Goal: Transaction & Acquisition: Purchase product/service

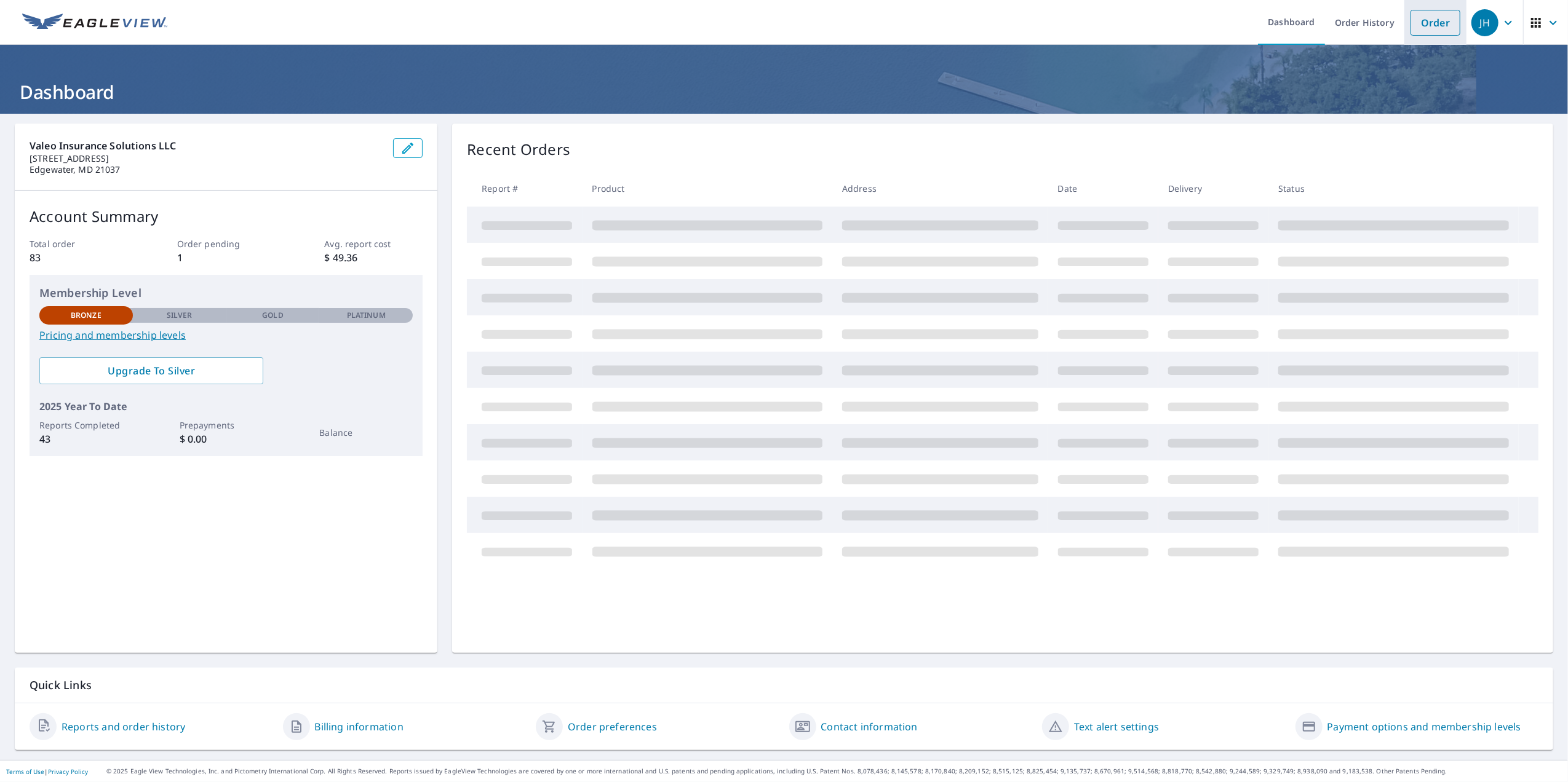
click at [1424, 25] on link "Order" at bounding box center [1435, 23] width 49 height 26
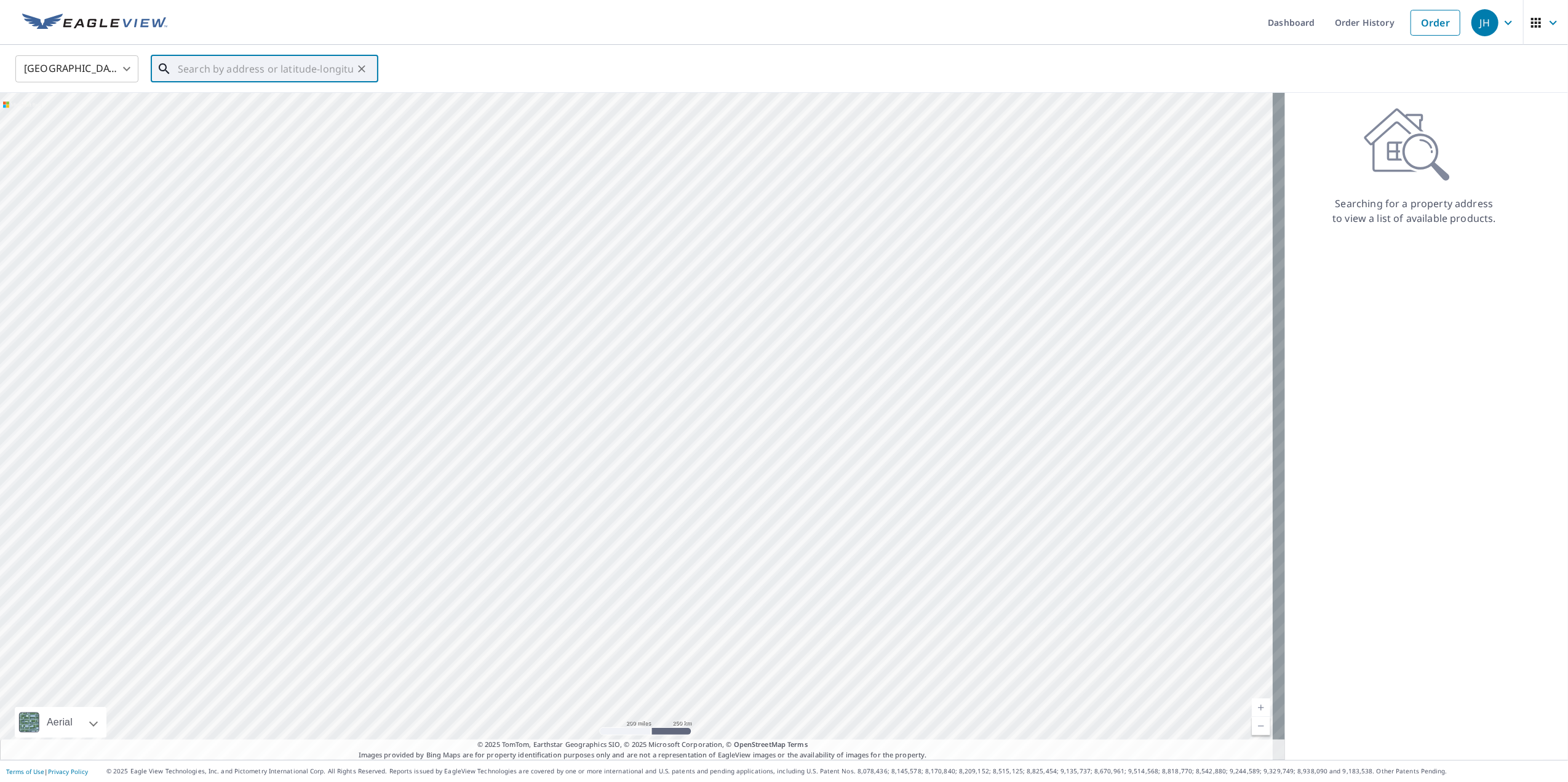
click at [330, 57] on input "text" at bounding box center [266, 68] width 175 height 34
drag, startPoint x: 236, startPoint y: 67, endPoint x: 378, endPoint y: 65, distance: 142.0
click at [378, 65] on div "13805 west [PERSON_NAME] ​" at bounding box center [264, 69] width 228 height 27
click at [241, 113] on p "[GEOGRAPHIC_DATA], MD 20664" at bounding box center [272, 118] width 193 height 12
type input "[STREET_ADDRESS][PERSON_NAME][PERSON_NAME]"
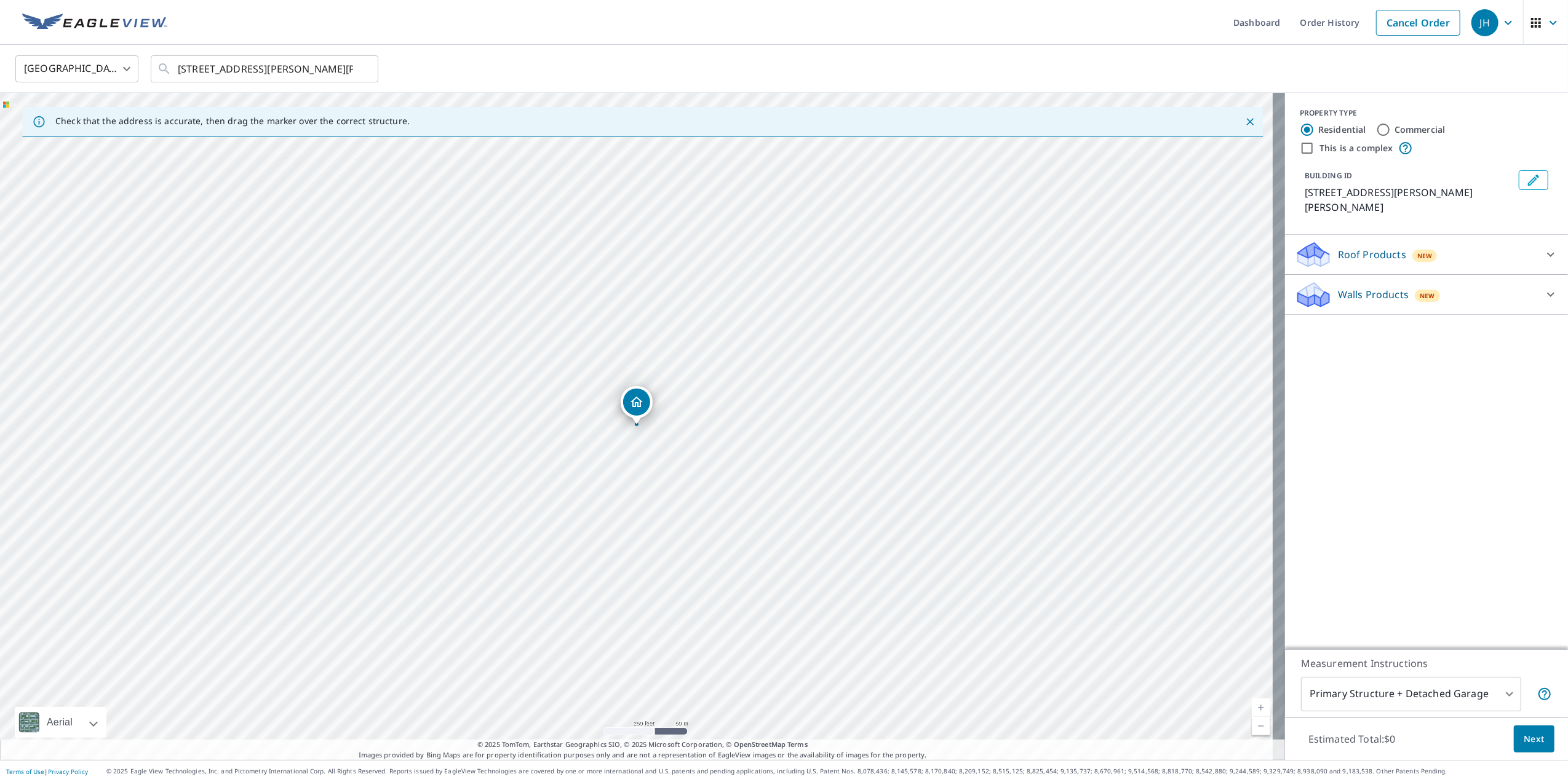
click at [1543, 247] on icon at bounding box center [1550, 254] width 14 height 14
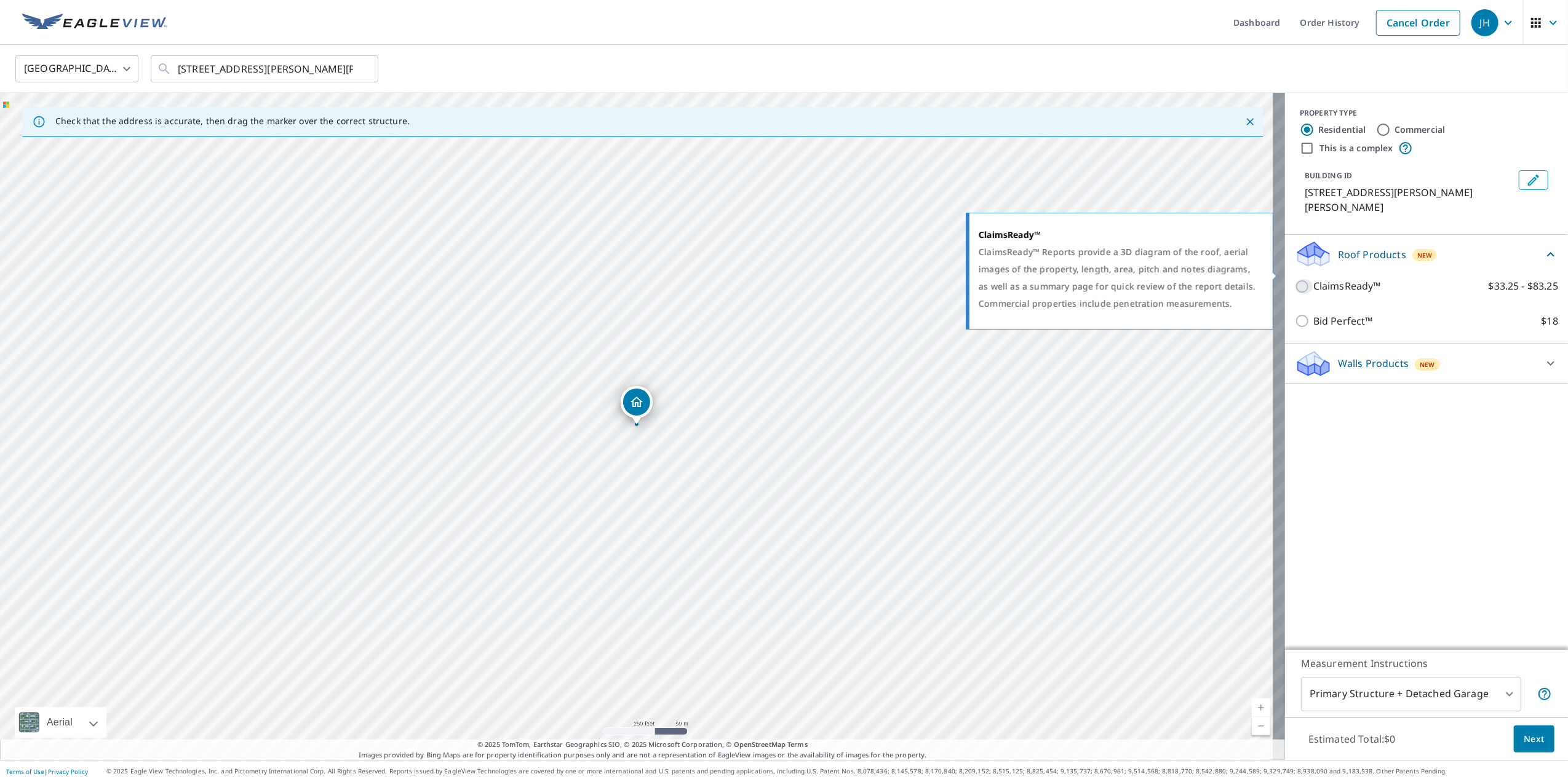
click at [1295, 279] on input "ClaimsReady™ $33.25 - $83.25" at bounding box center [1304, 286] width 18 height 14
checkbox input "true"
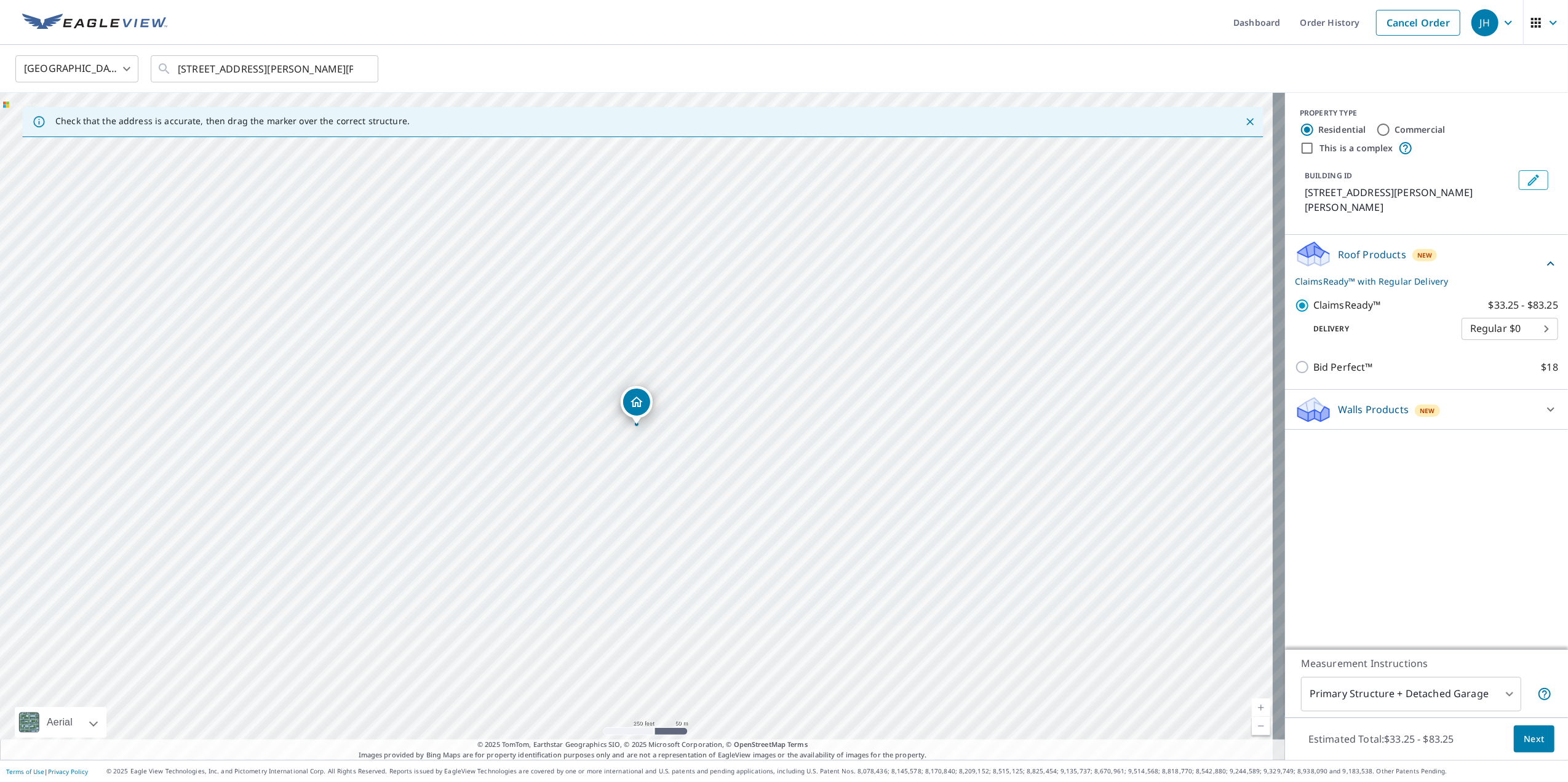
click at [1523, 739] on span "Next" at bounding box center [1533, 739] width 21 height 15
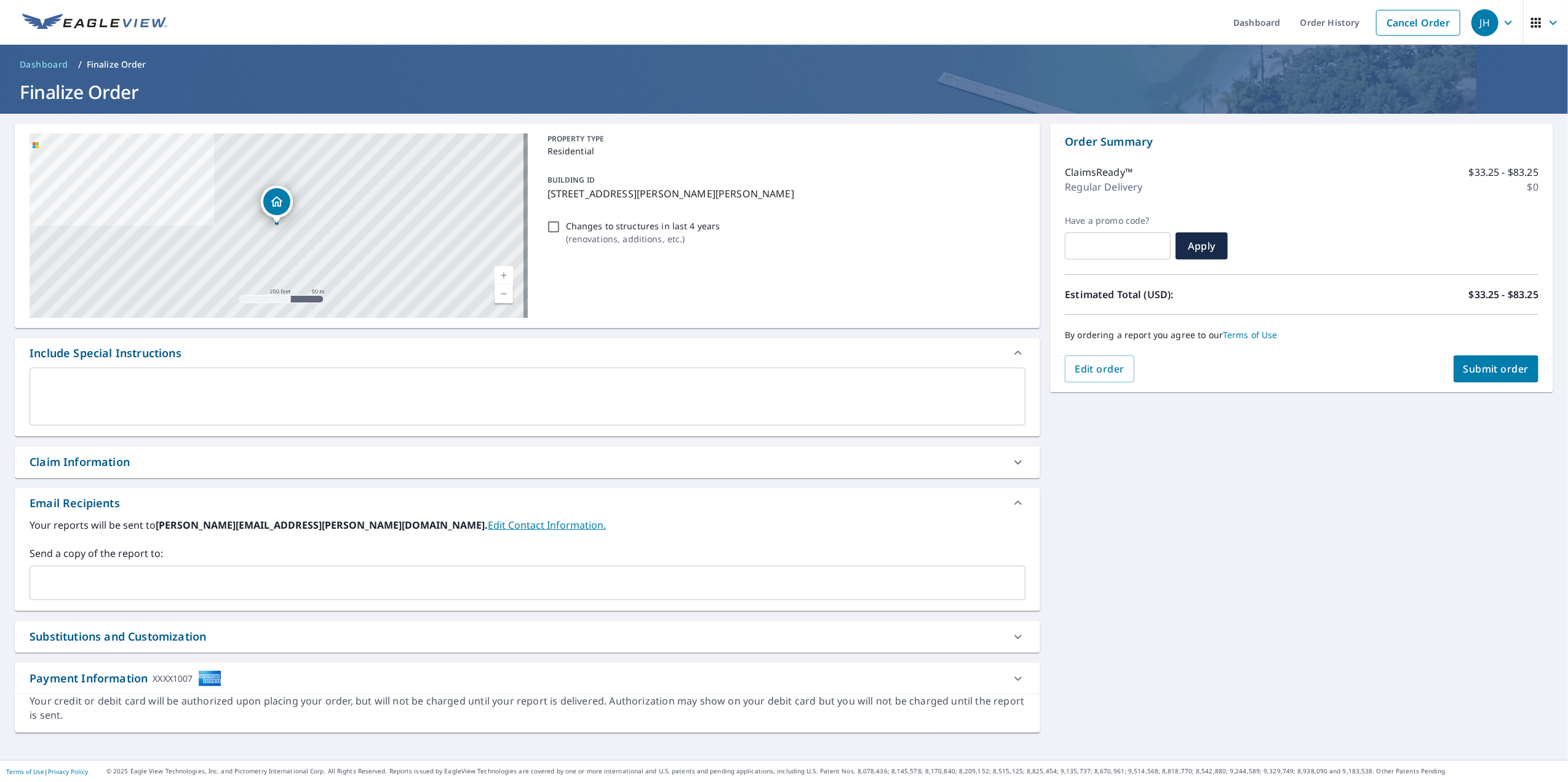
click at [1477, 370] on span "Submit order" at bounding box center [1496, 369] width 65 height 14
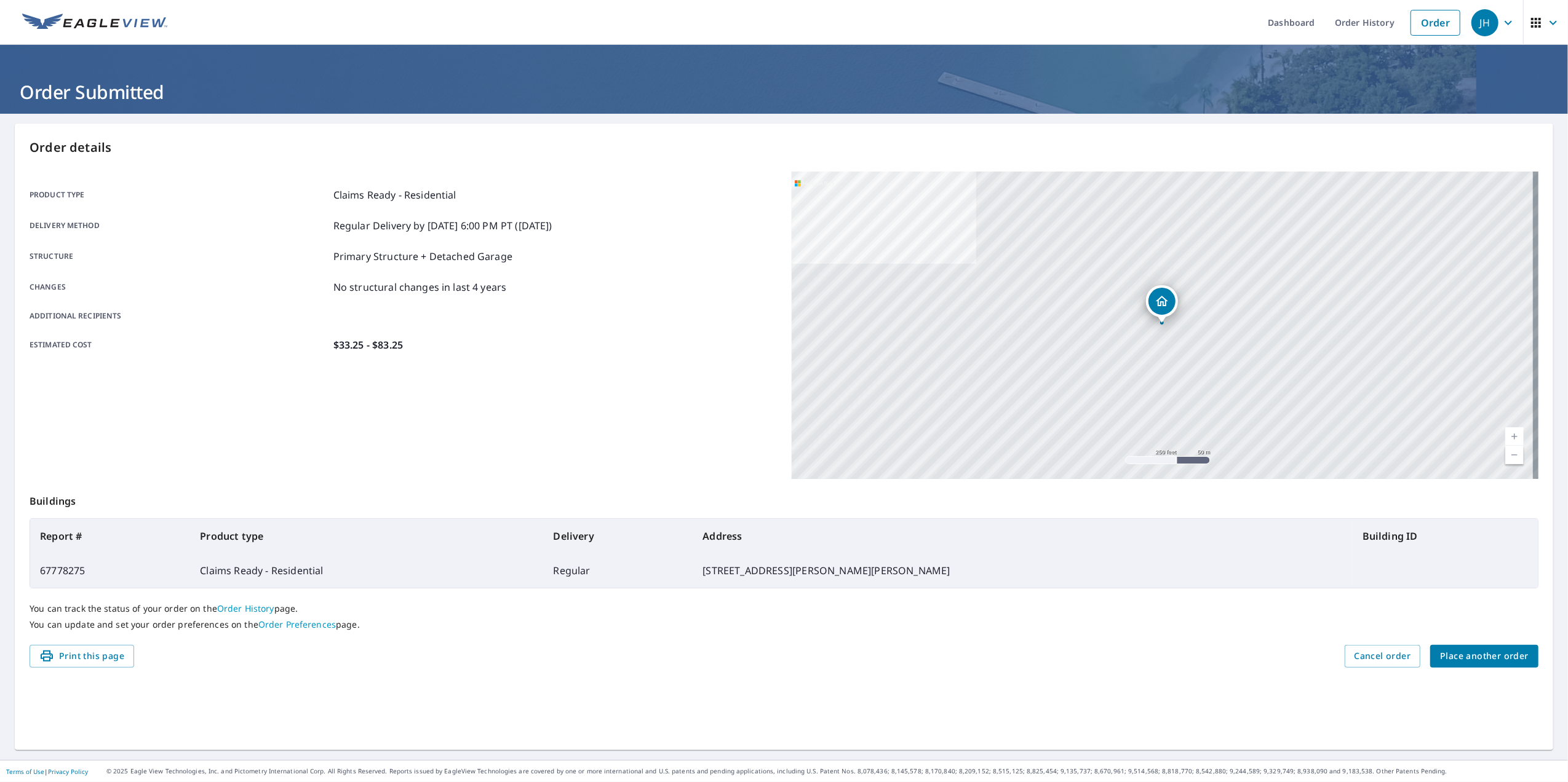
click at [1501, 20] on icon "button" at bounding box center [1508, 22] width 14 height 14
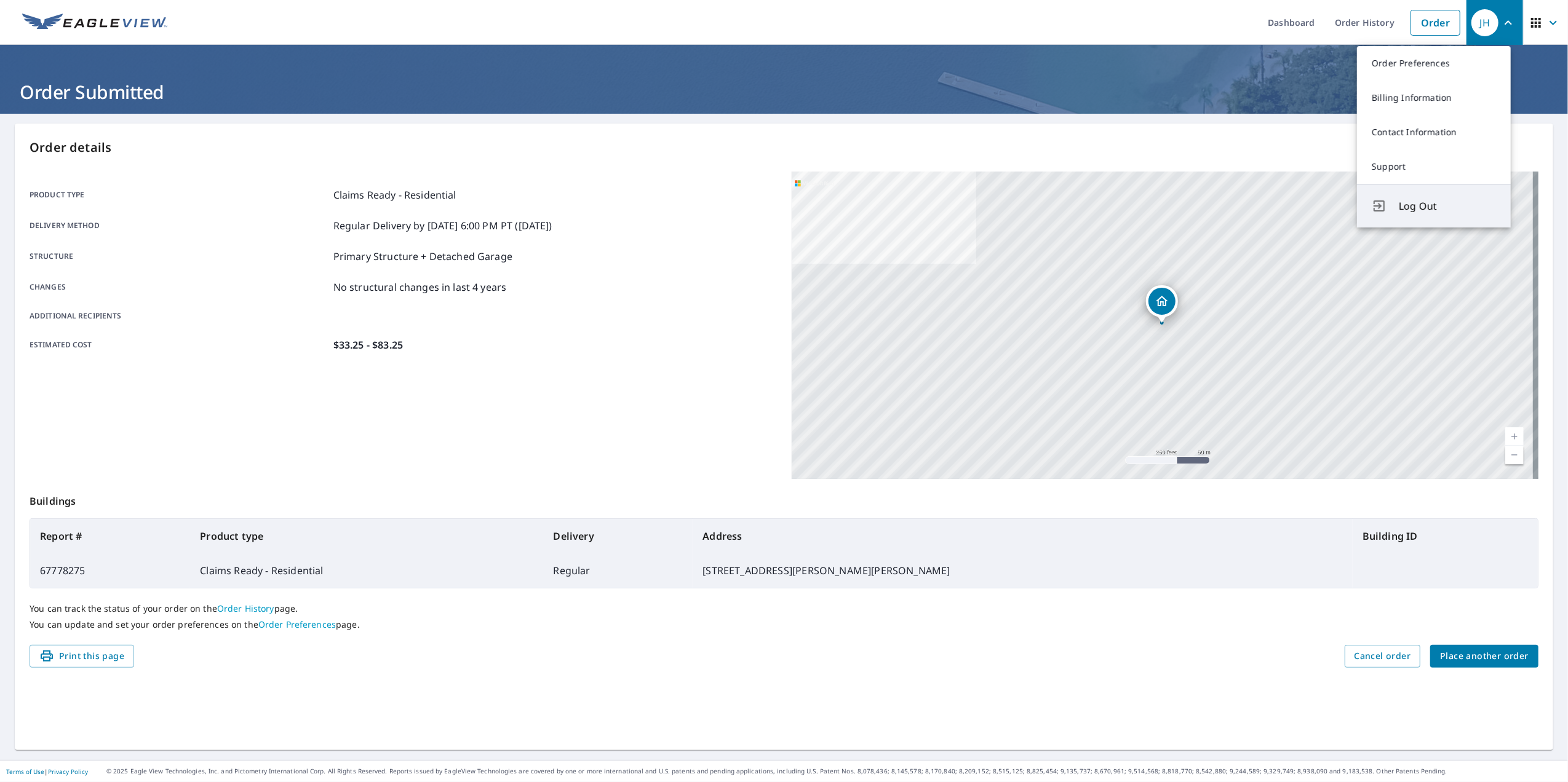
click at [1415, 205] on span "Log Out" at bounding box center [1447, 205] width 97 height 14
